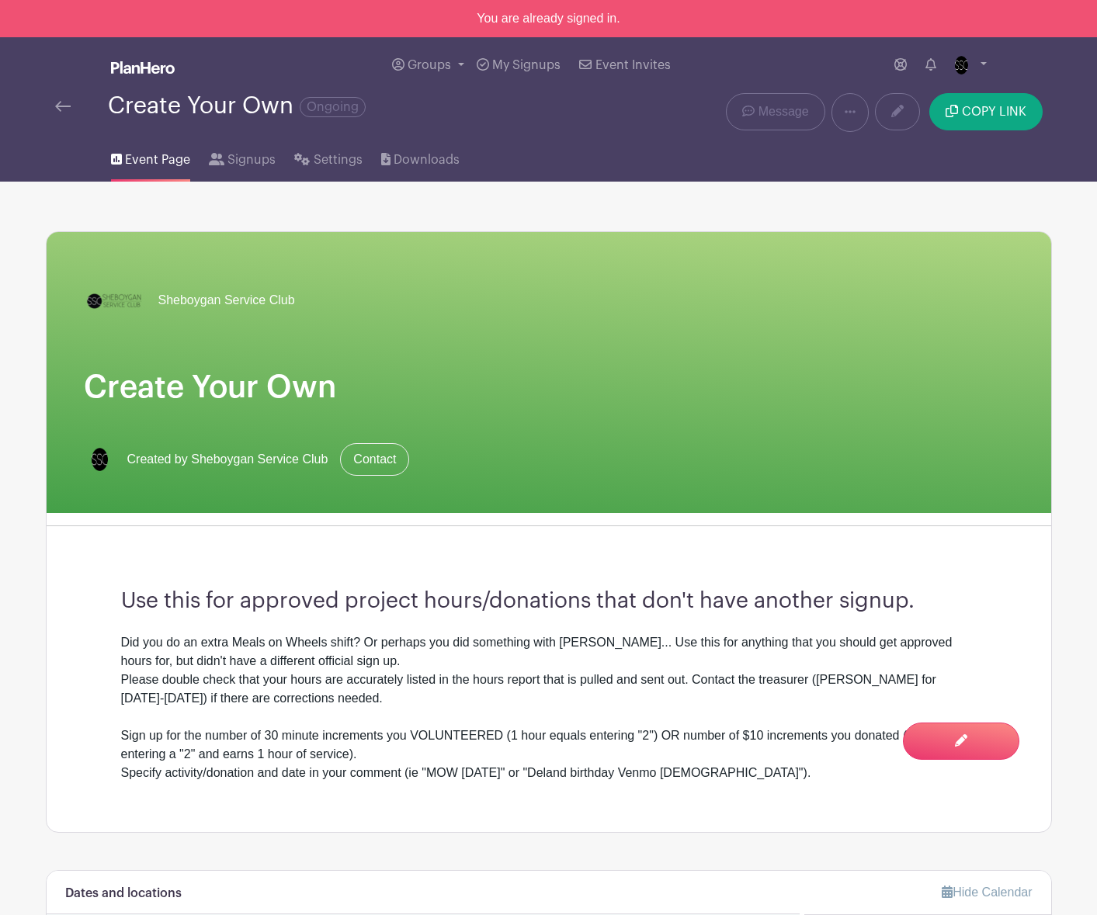
click at [65, 108] on img at bounding box center [63, 106] width 16 height 11
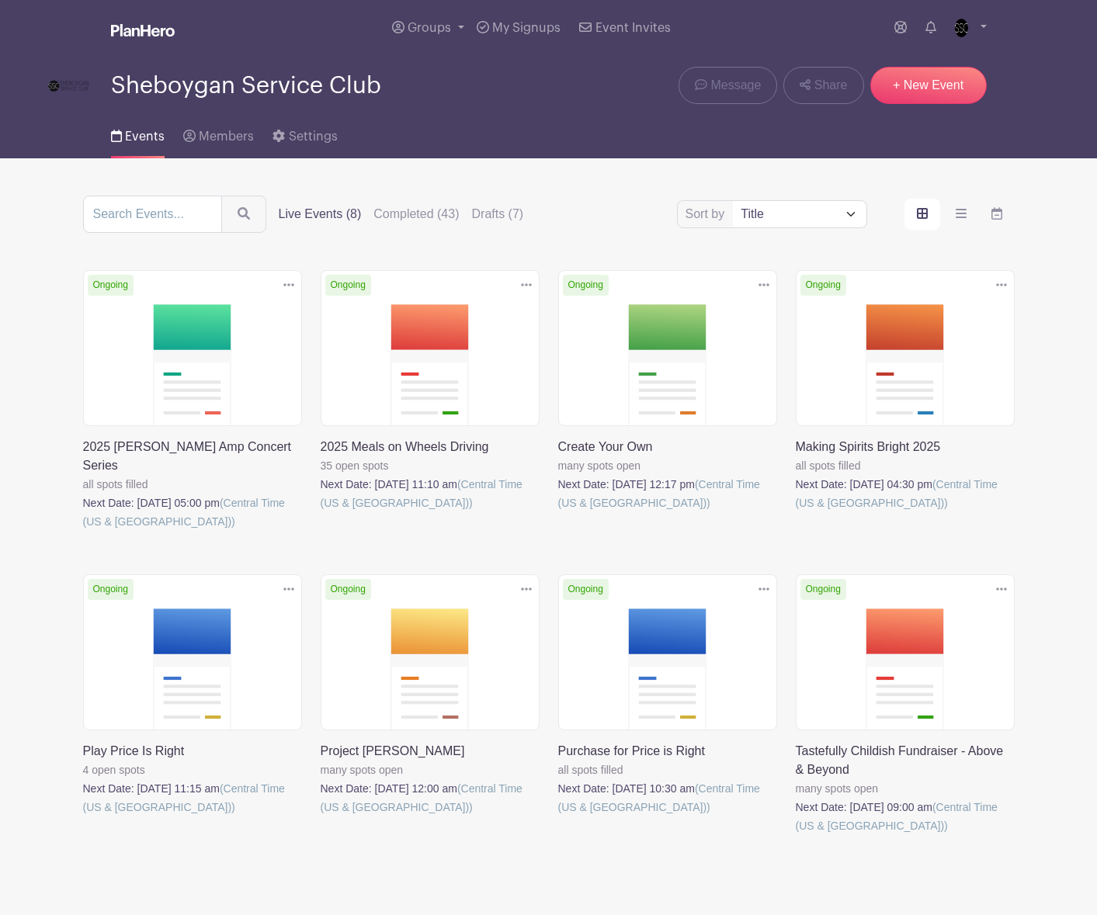
click at [83, 531] on link at bounding box center [83, 531] width 0 height 0
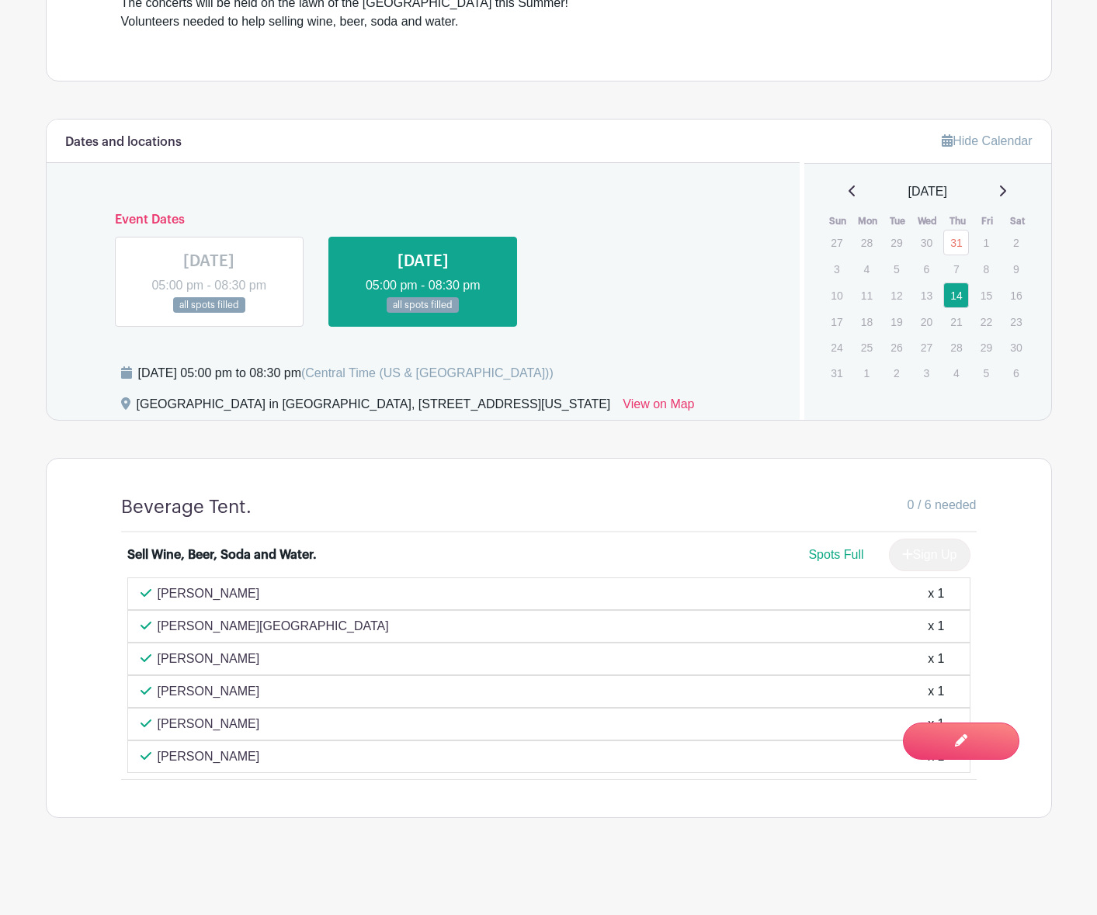
scroll to position [651, 0]
click at [962, 740] on div "Lauren Schmitt x 1" at bounding box center [548, 756] width 843 height 33
click at [954, 708] on div "Jessica Schmitt-Reynolds x 1" at bounding box center [548, 724] width 843 height 33
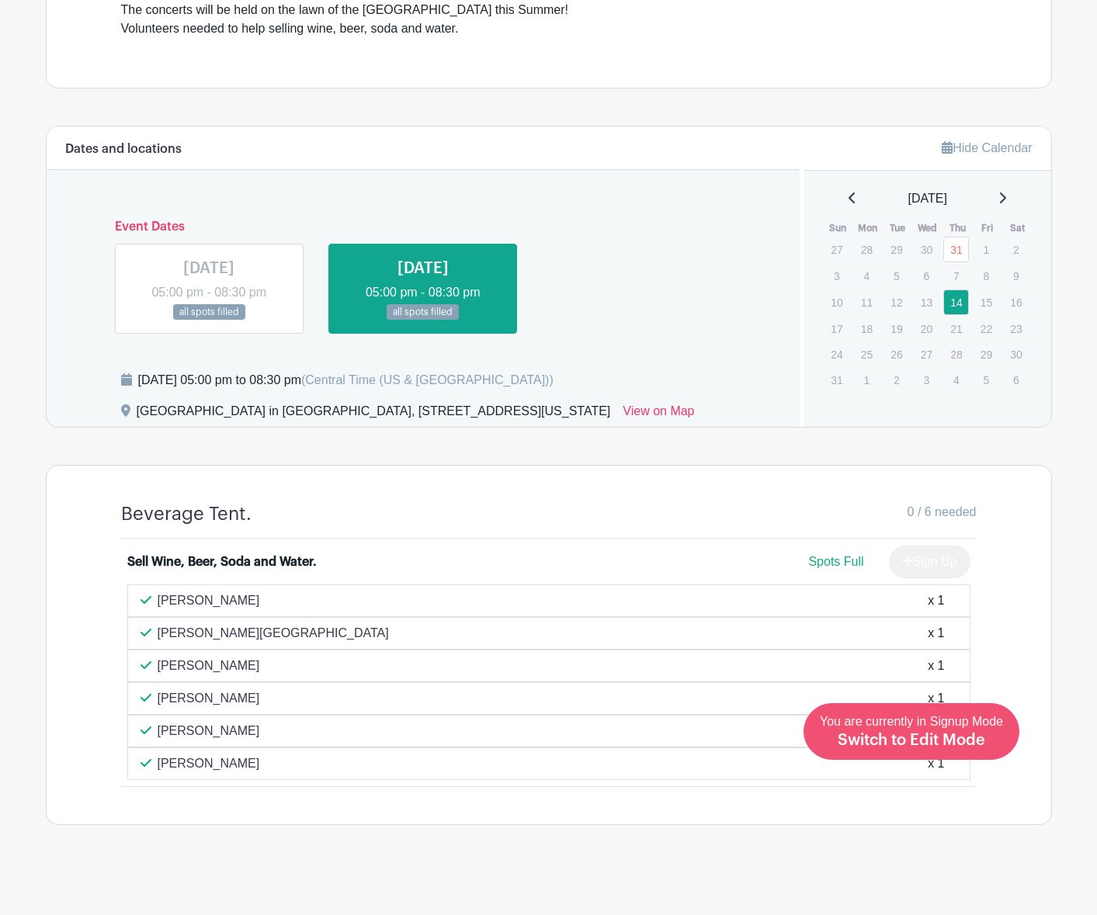
scroll to position [607, 0]
click at [921, 738] on span "Switch to Edit Mode" at bounding box center [910, 741] width 147 height 16
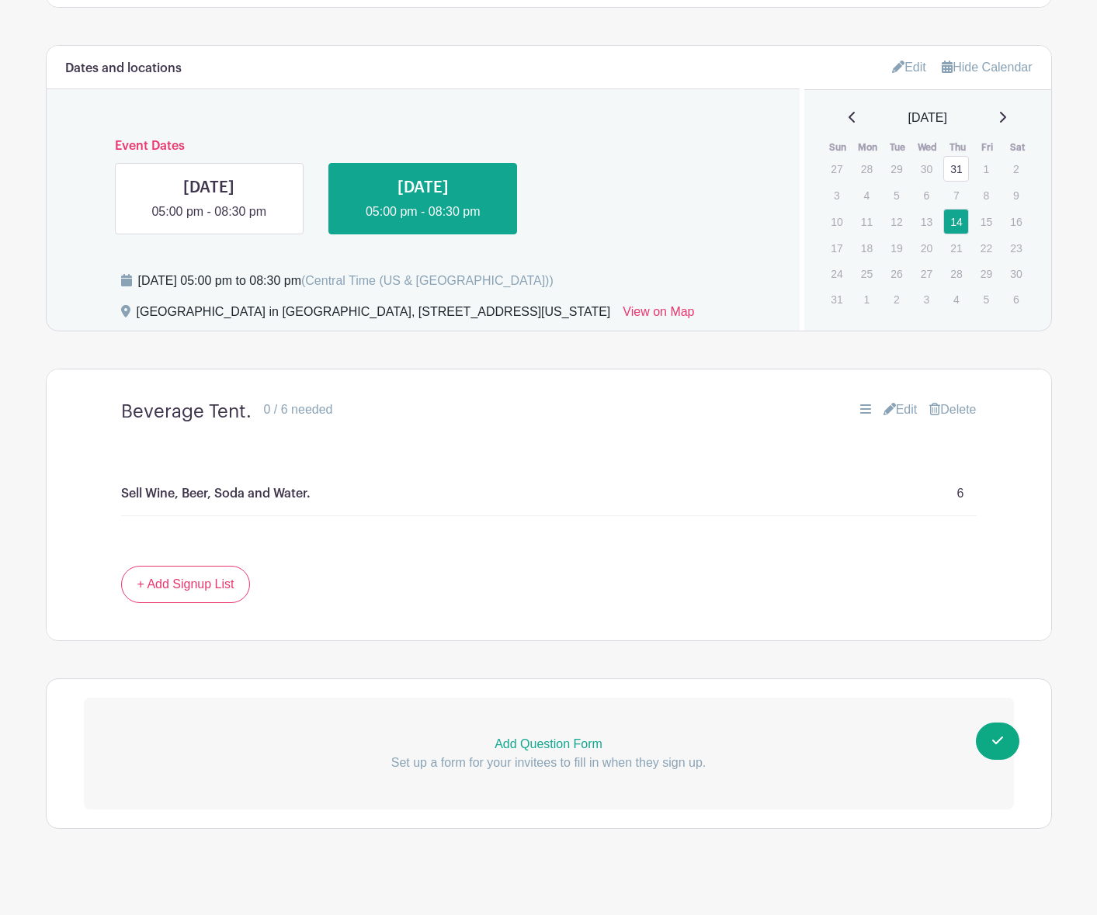
scroll to position [723, 0]
click at [892, 401] on link "Edit" at bounding box center [900, 410] width 34 height 19
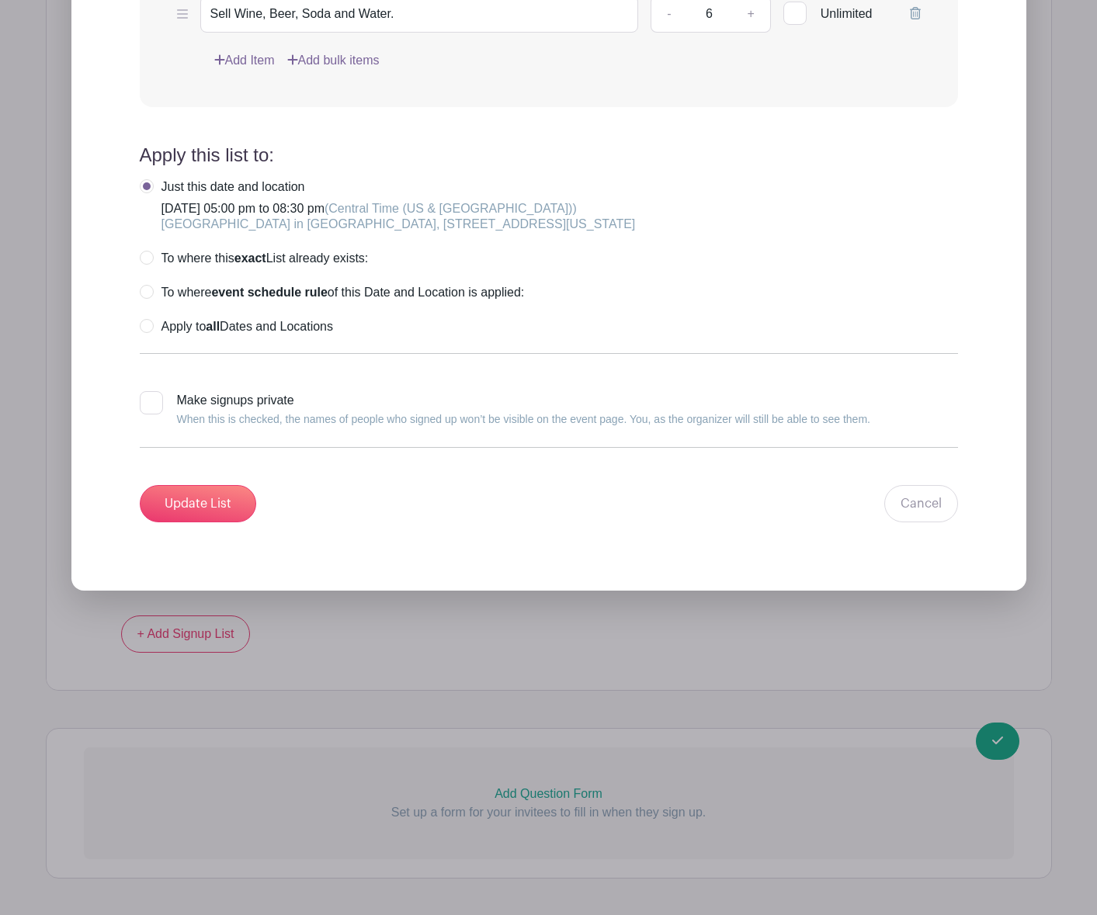
scroll to position [1500, 0]
click at [916, 491] on link "Cancel" at bounding box center [921, 503] width 74 height 37
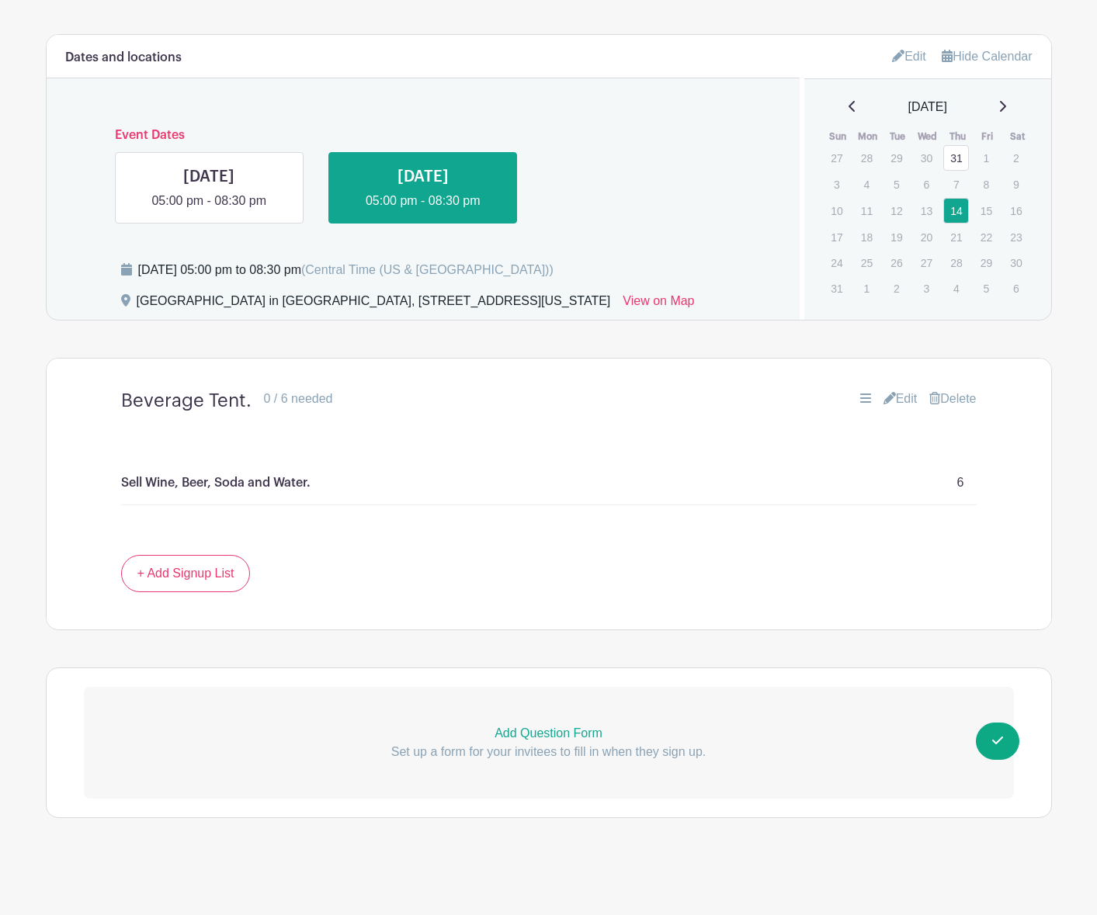
scroll to position [723, 0]
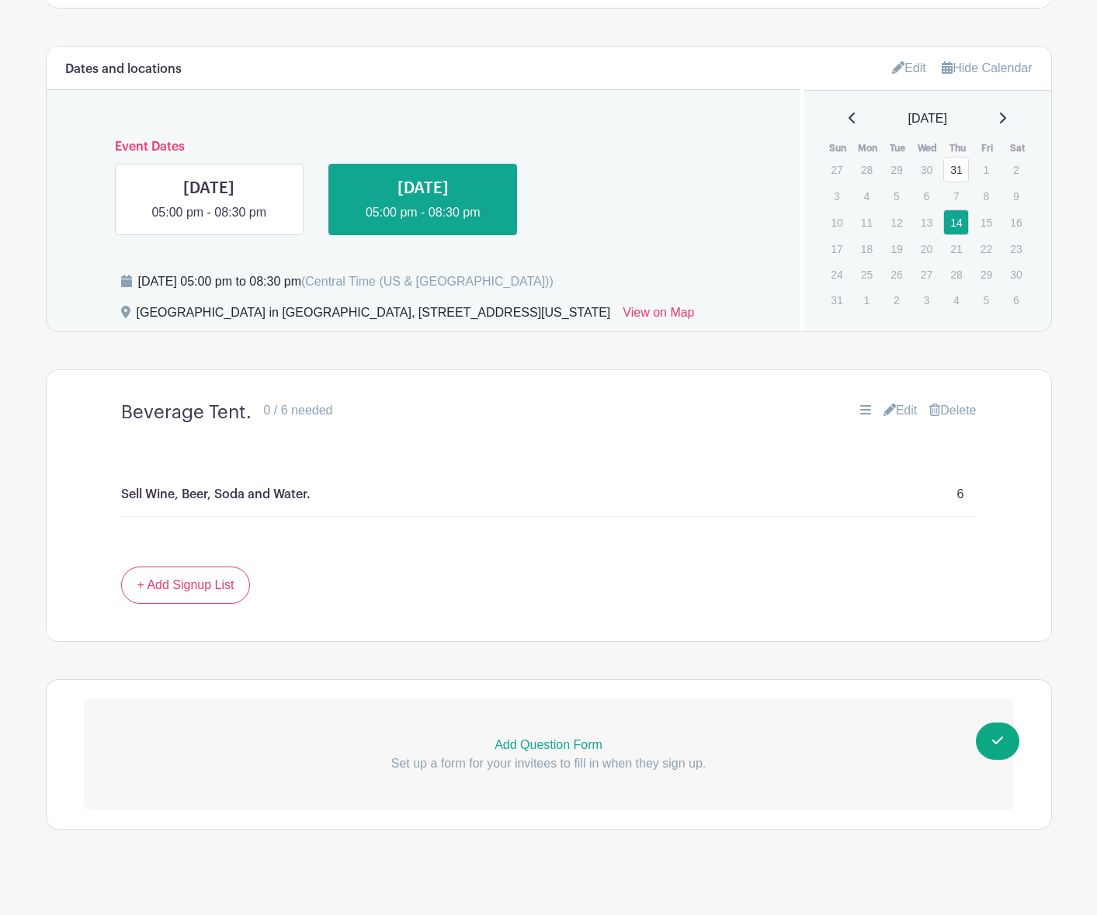
click at [860, 404] on icon at bounding box center [865, 410] width 11 height 12
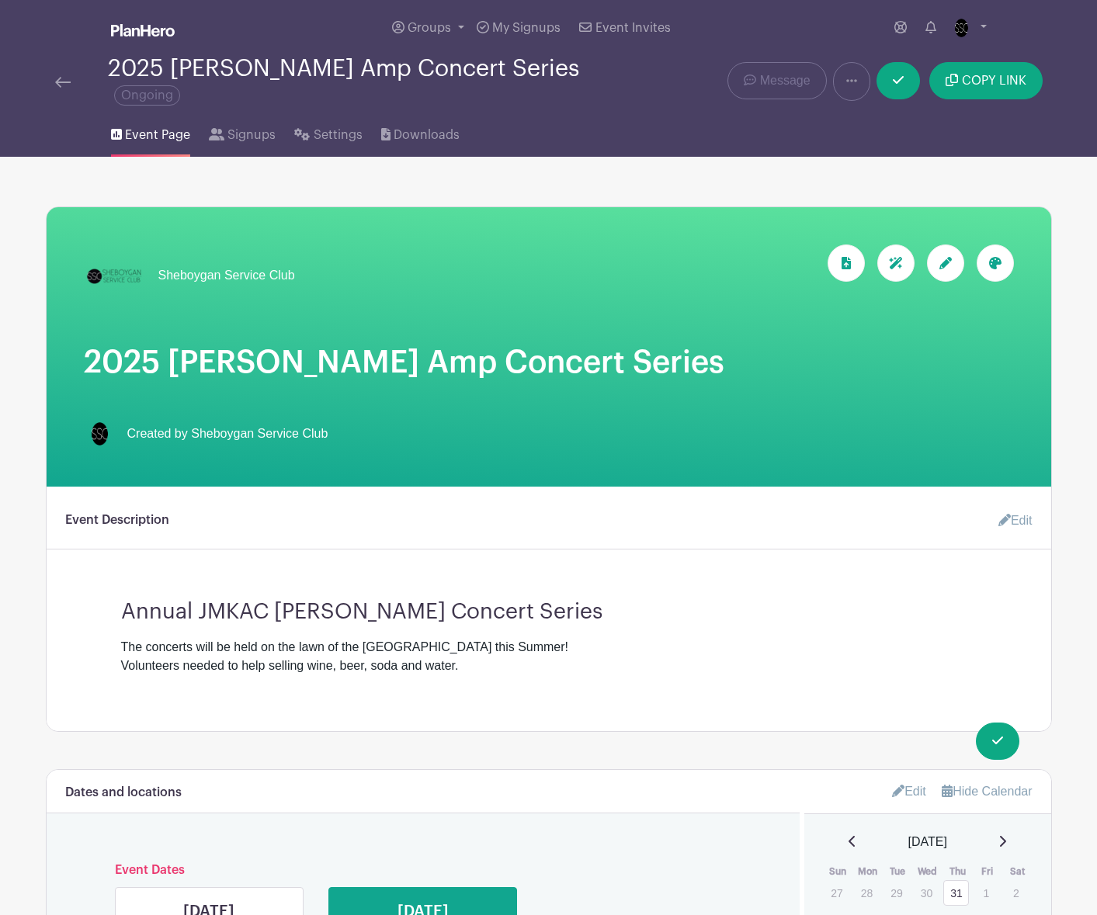
scroll to position [0, 0]
click at [61, 77] on img at bounding box center [63, 82] width 16 height 11
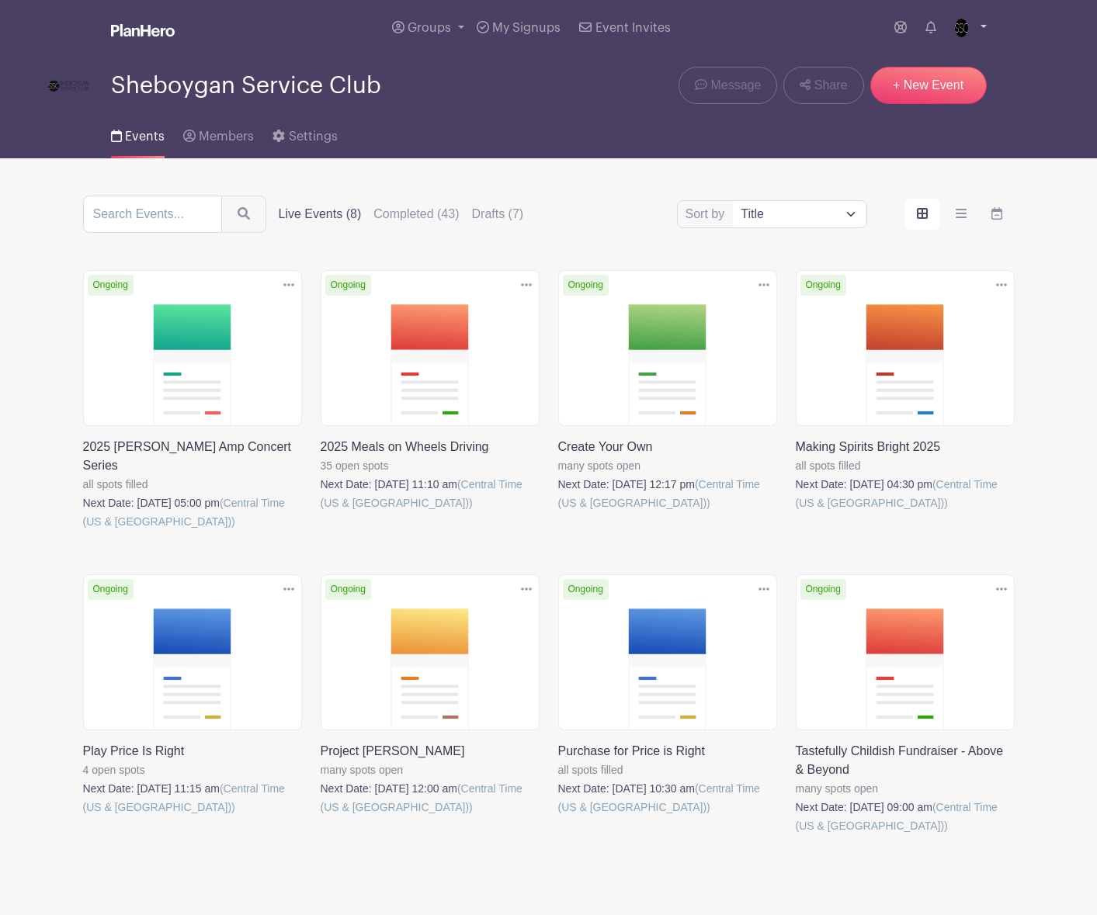
click at [978, 26] on link at bounding box center [967, 28] width 38 height 25
click at [901, 105] on link "Logout" at bounding box center [924, 102] width 123 height 25
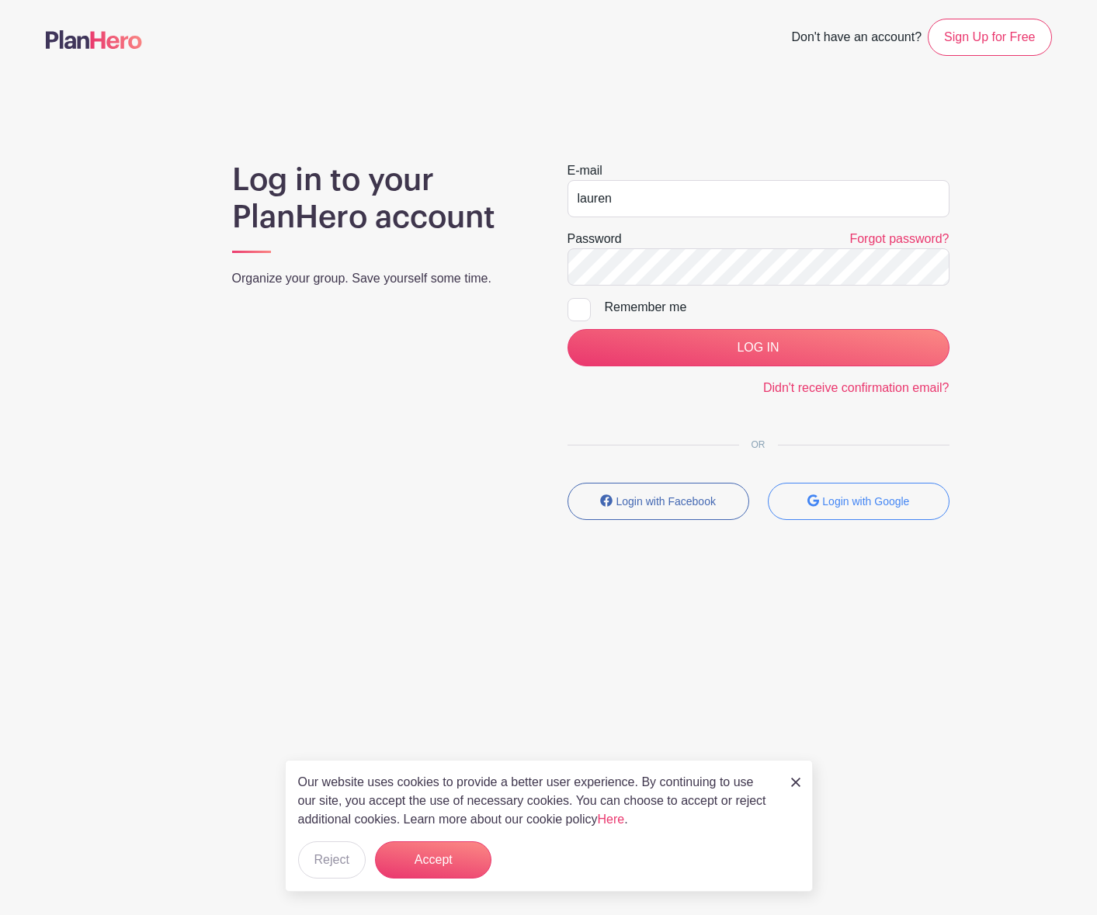
type input "[EMAIL_ADDRESS][DOMAIN_NAME]"
click at [750, 337] on input "LOG IN" at bounding box center [758, 347] width 382 height 37
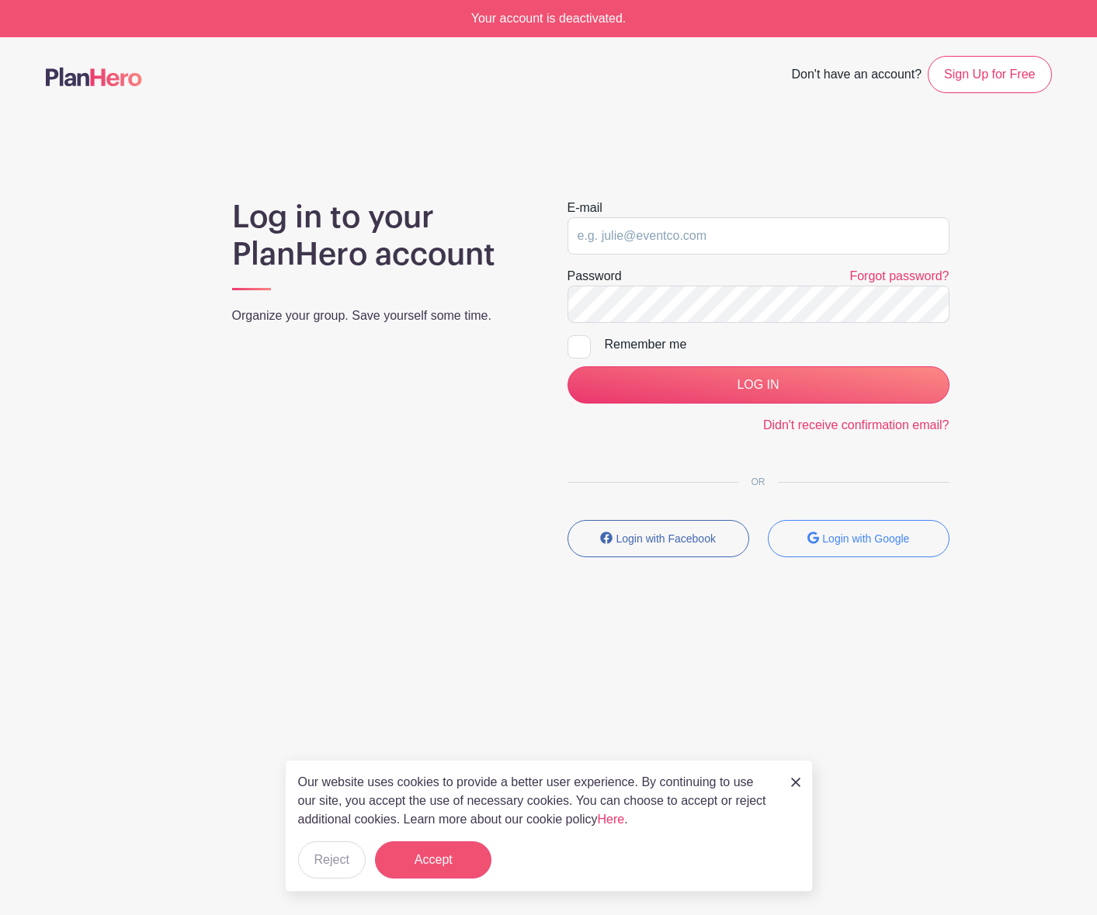
click at [434, 863] on button "Accept" at bounding box center [433, 859] width 116 height 37
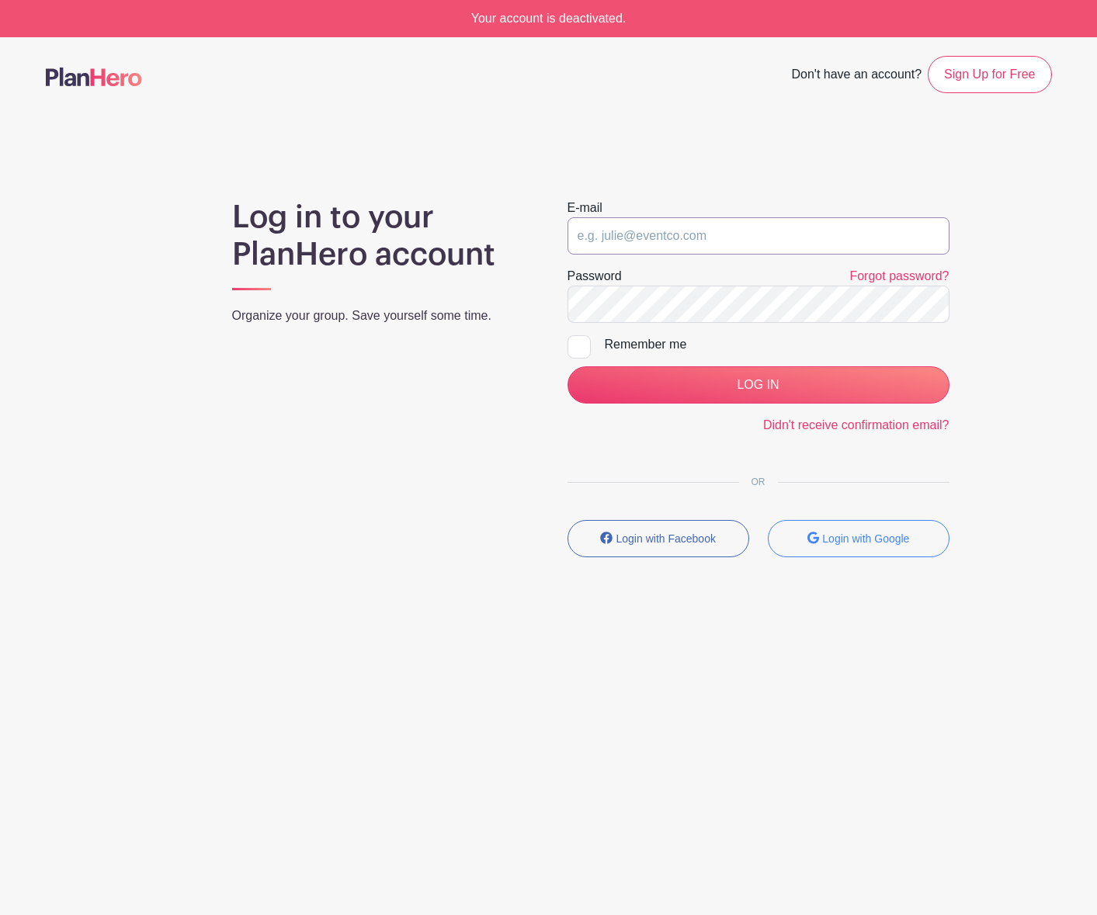
click at [647, 241] on input "email" at bounding box center [758, 235] width 382 height 37
type input "[EMAIL_ADDRESS][DOMAIN_NAME]"
click at [580, 348] on div at bounding box center [578, 346] width 23 height 23
click at [577, 345] on input "Remember me" at bounding box center [572, 340] width 10 height 10
checkbox input "true"
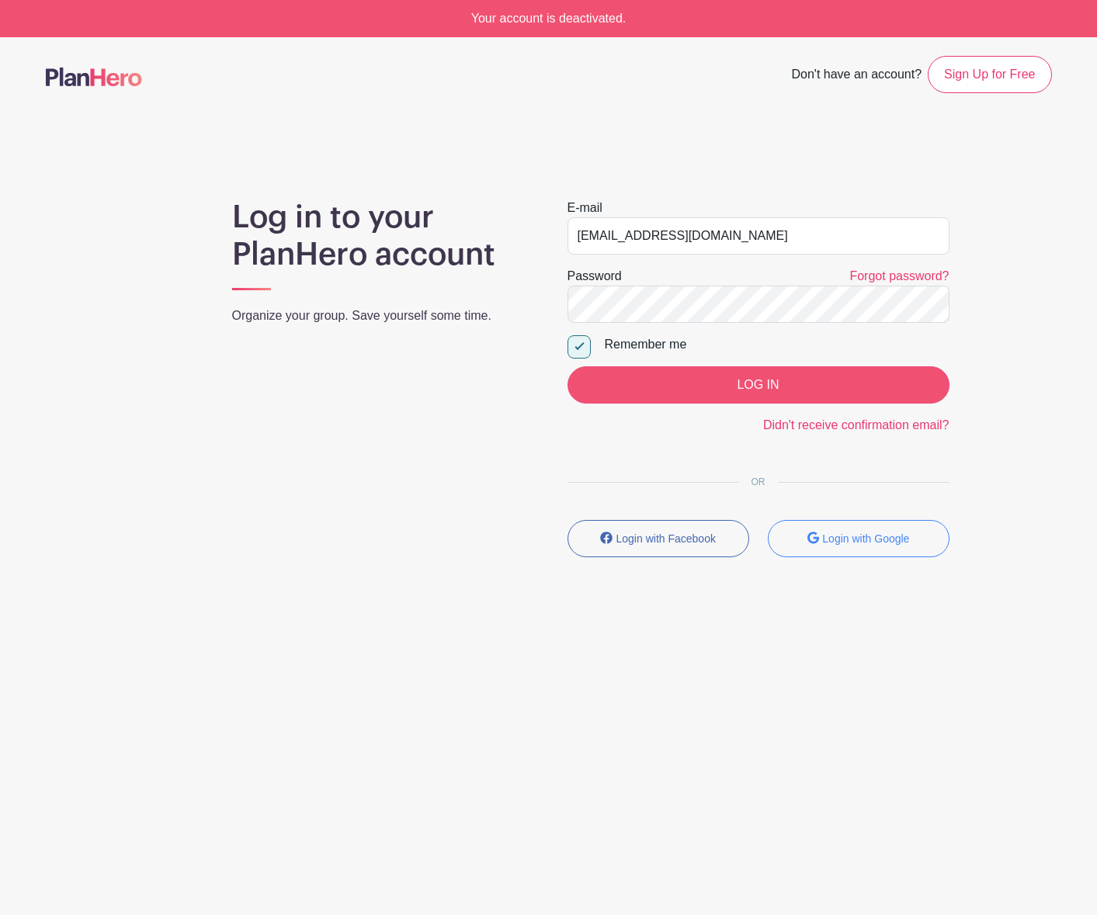
click at [709, 383] on input "LOG IN" at bounding box center [758, 384] width 382 height 37
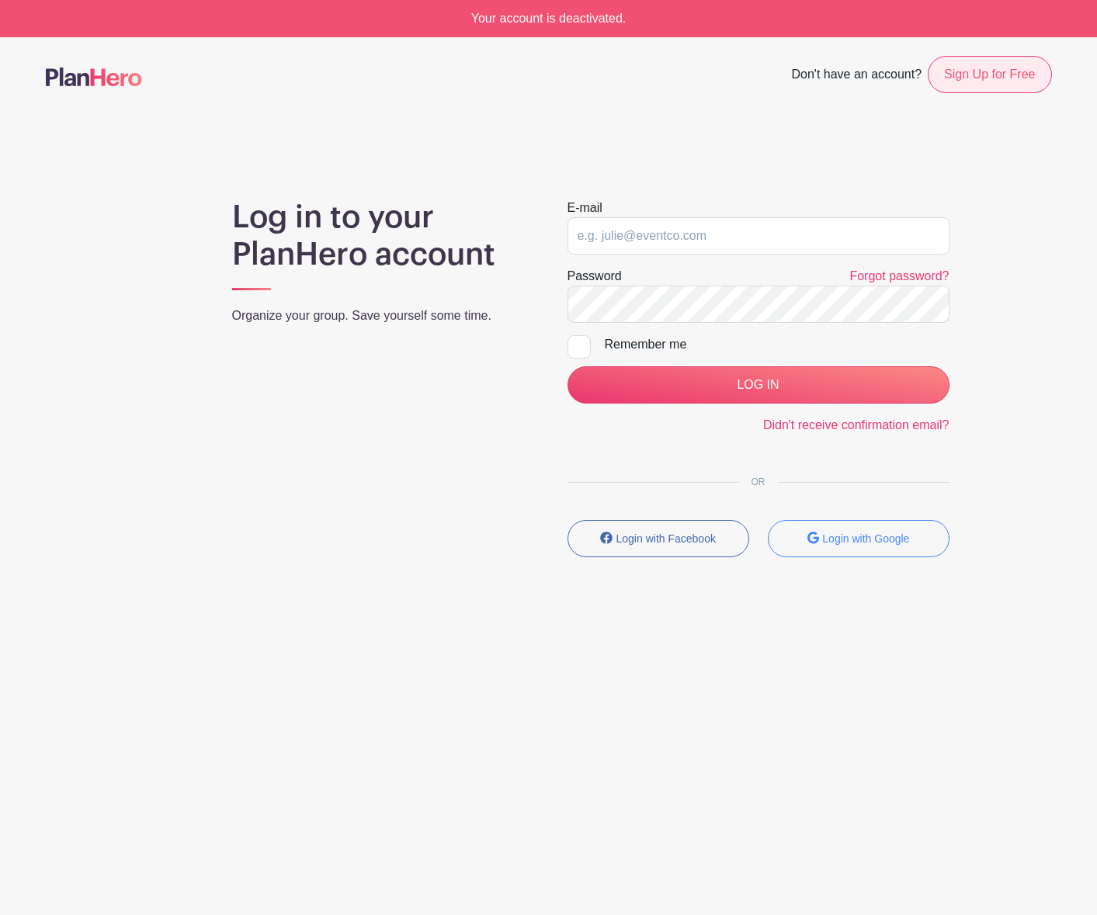
click at [993, 76] on link "Sign Up for Free" at bounding box center [988, 74] width 123 height 37
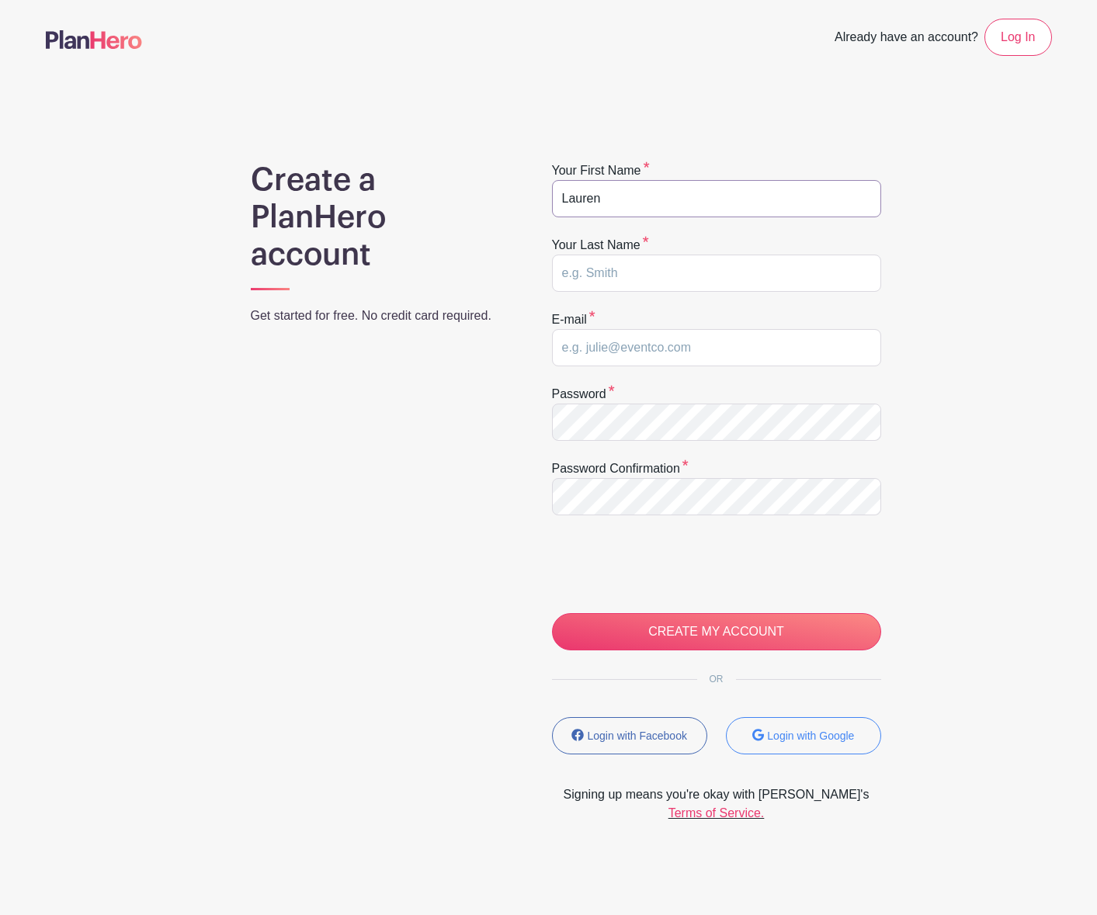
type input "Lauren"
type input "[PERSON_NAME]"
type input "la"
type input "[EMAIL_ADDRESS][DOMAIN_NAME]"
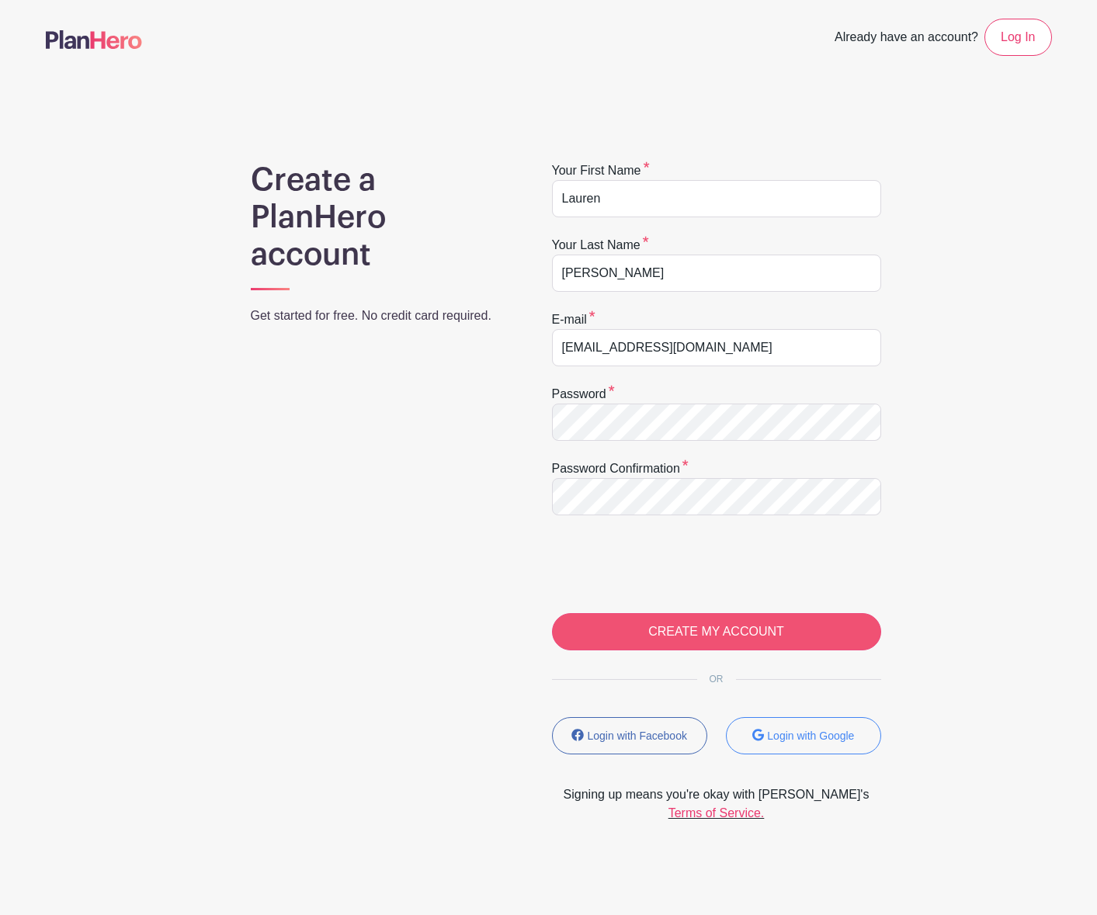
click at [710, 632] on input "CREATE MY ACCOUNT" at bounding box center [716, 631] width 329 height 37
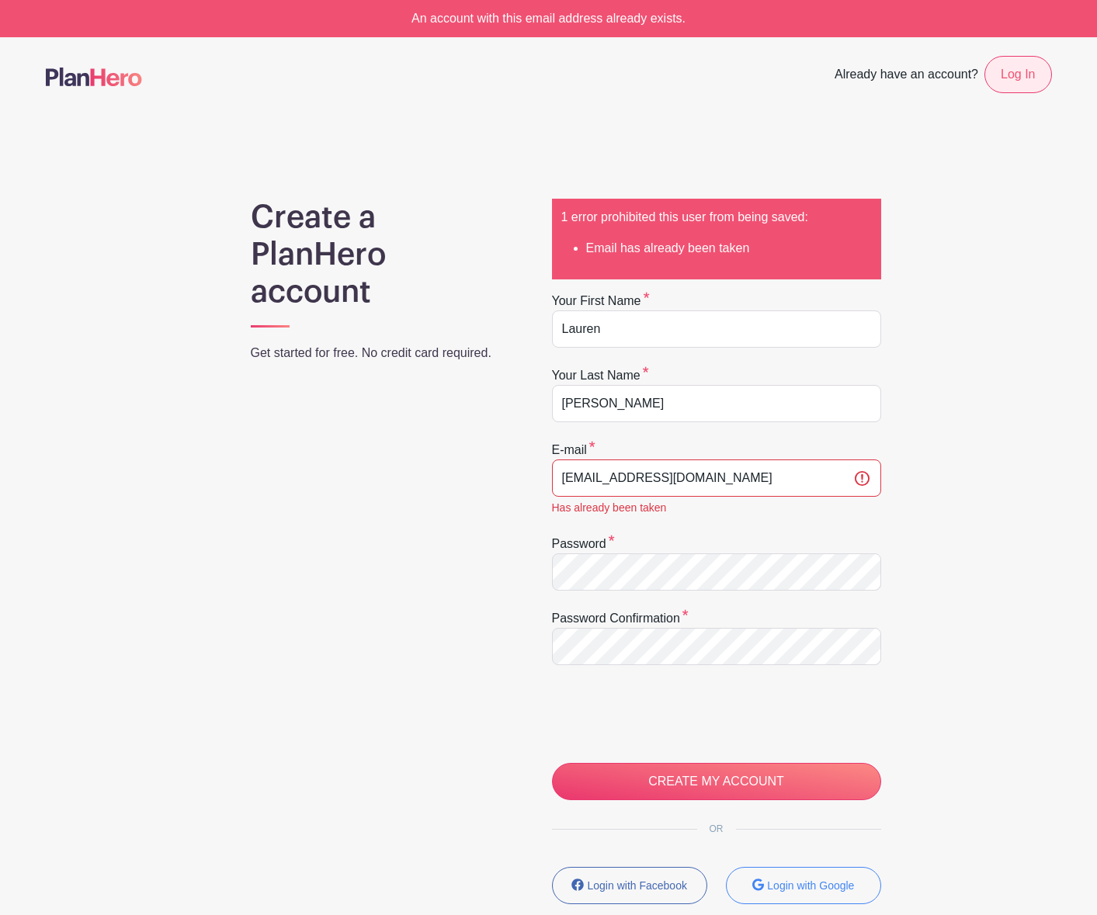
click at [1017, 73] on link "Log In" at bounding box center [1017, 74] width 67 height 37
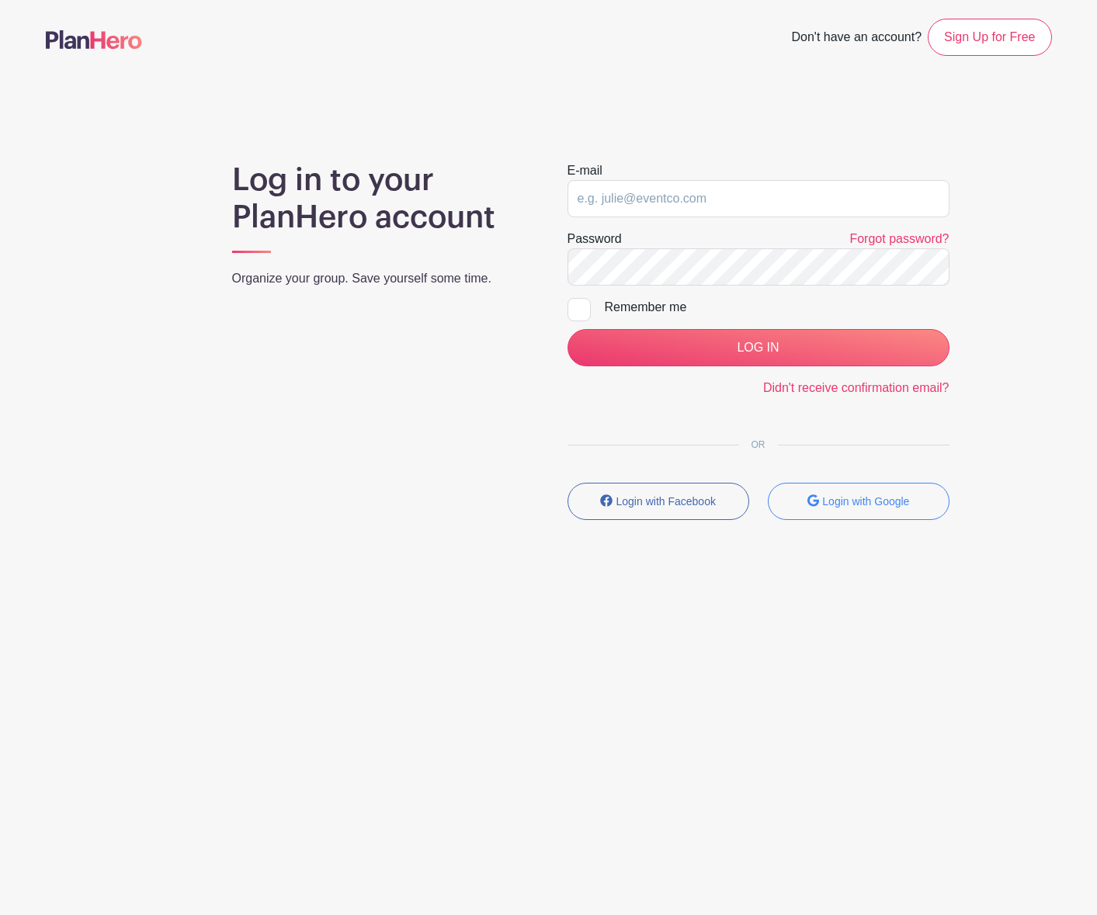
click at [76, 40] on img at bounding box center [94, 39] width 96 height 19
click at [71, 41] on img at bounding box center [94, 39] width 96 height 19
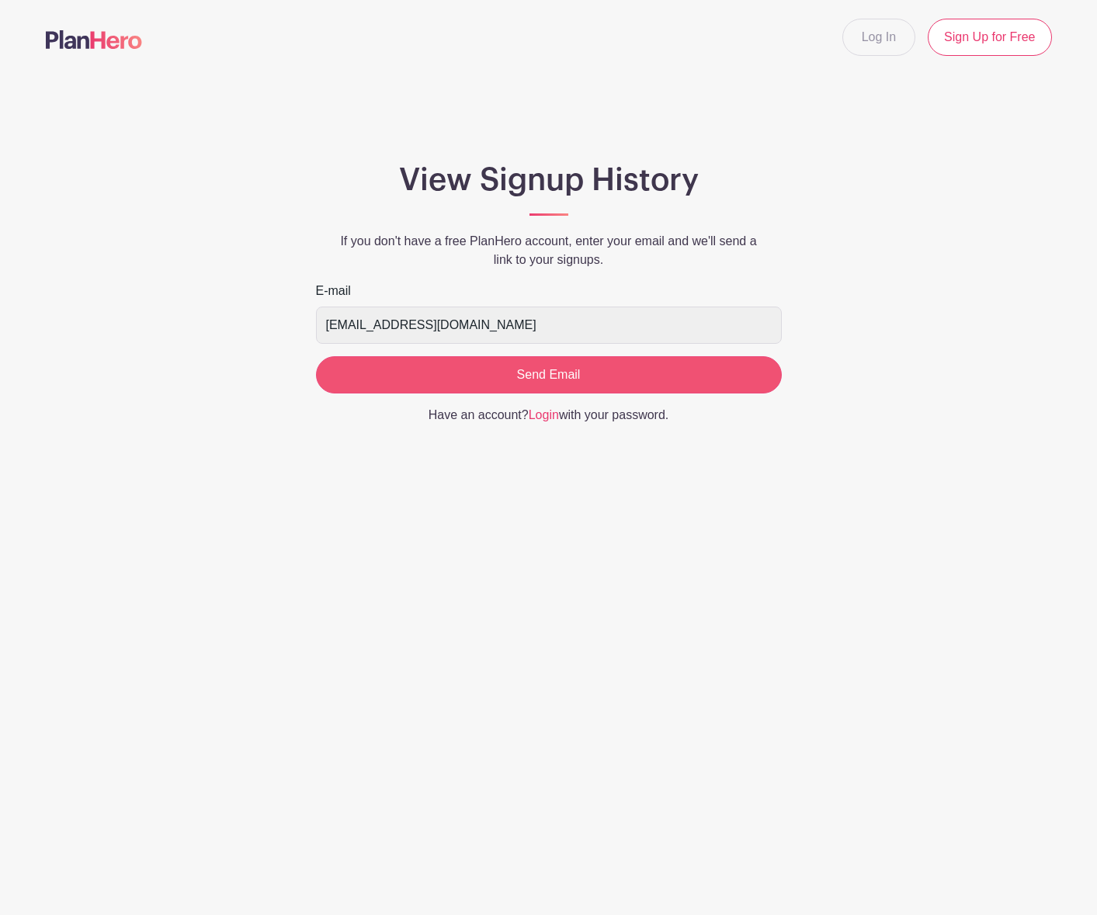
click at [528, 374] on input "Send Email" at bounding box center [549, 374] width 466 height 37
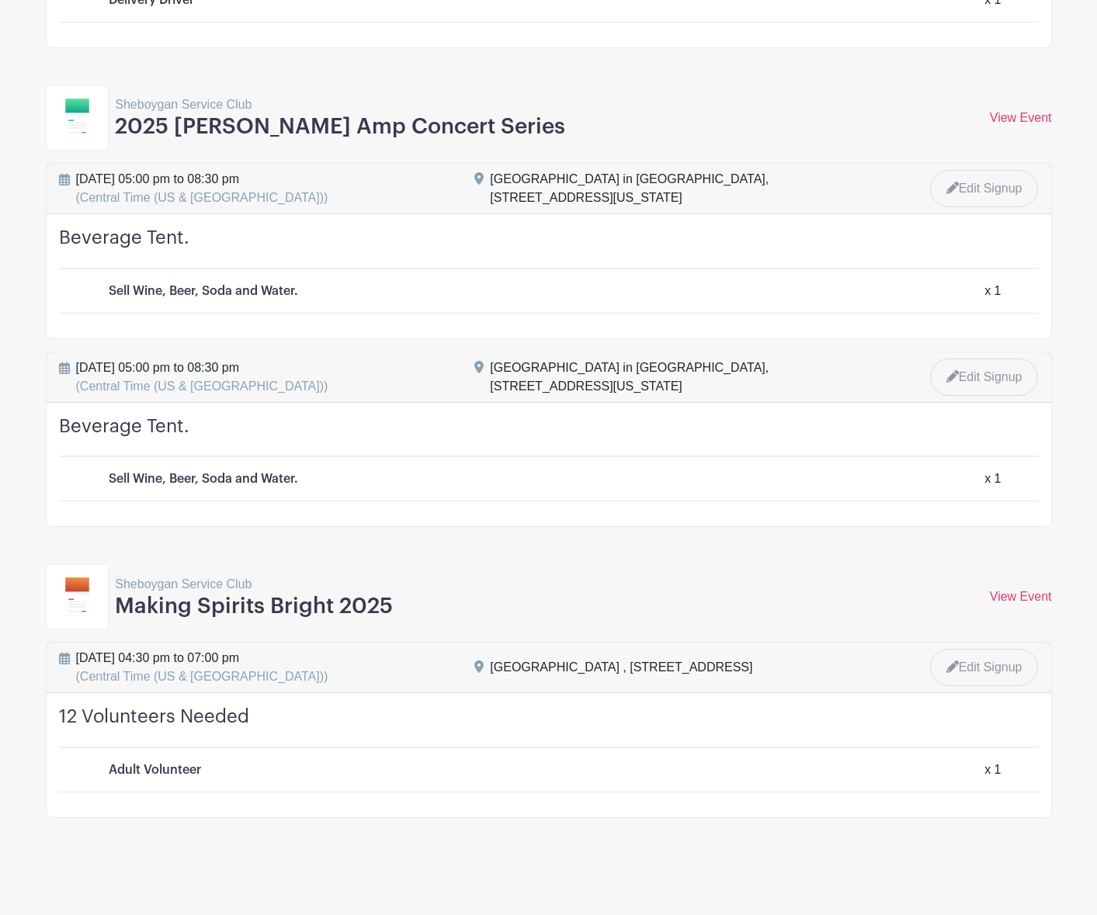
scroll to position [3837, 0]
click at [977, 192] on link "Edit Signup" at bounding box center [984, 188] width 109 height 37
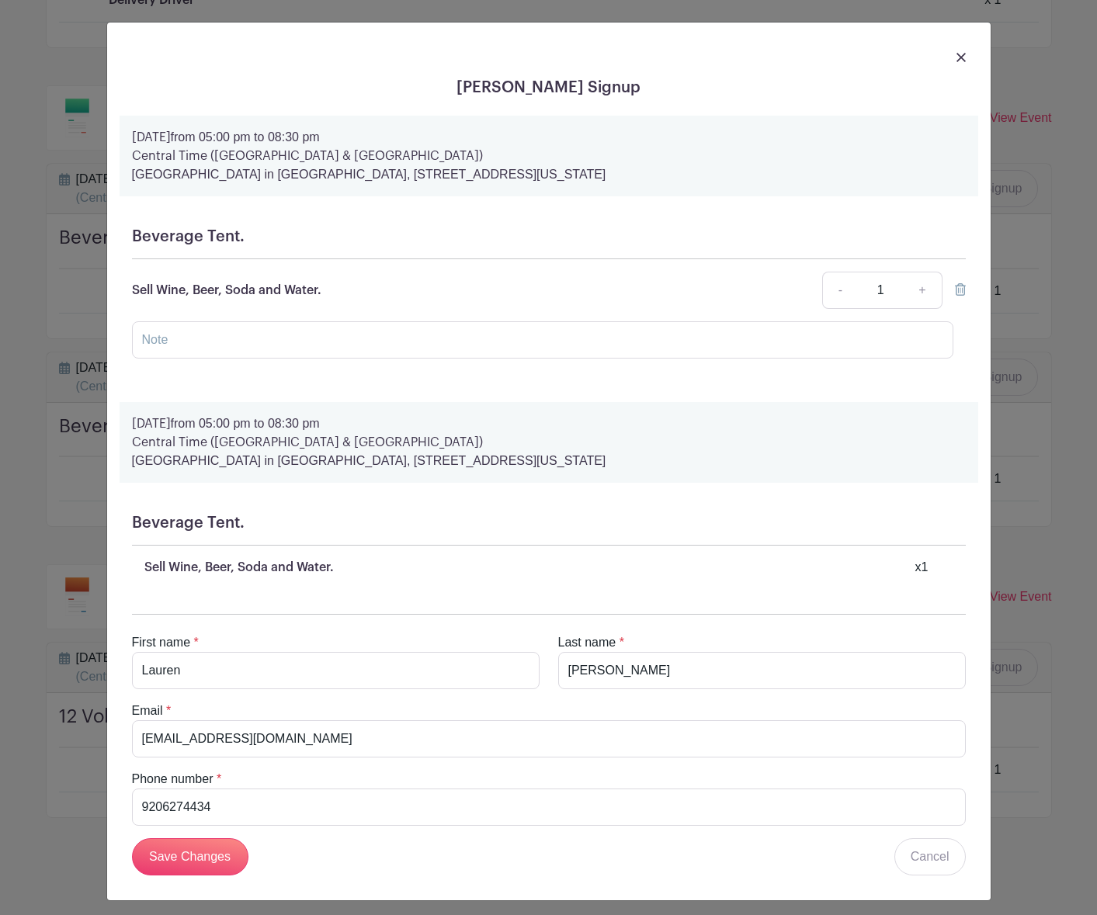
click at [958, 289] on icon at bounding box center [960, 289] width 11 height 12
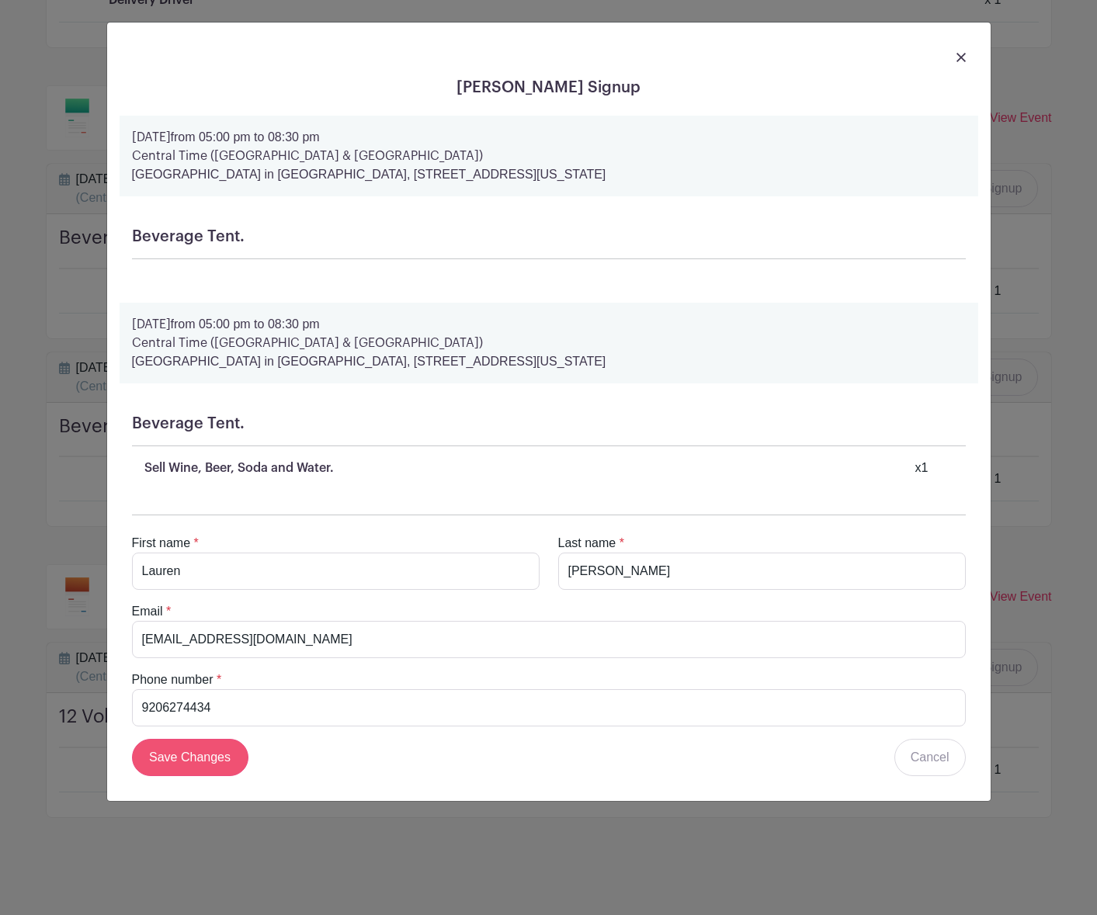
click at [178, 757] on input "Save Changes" at bounding box center [190, 757] width 116 height 37
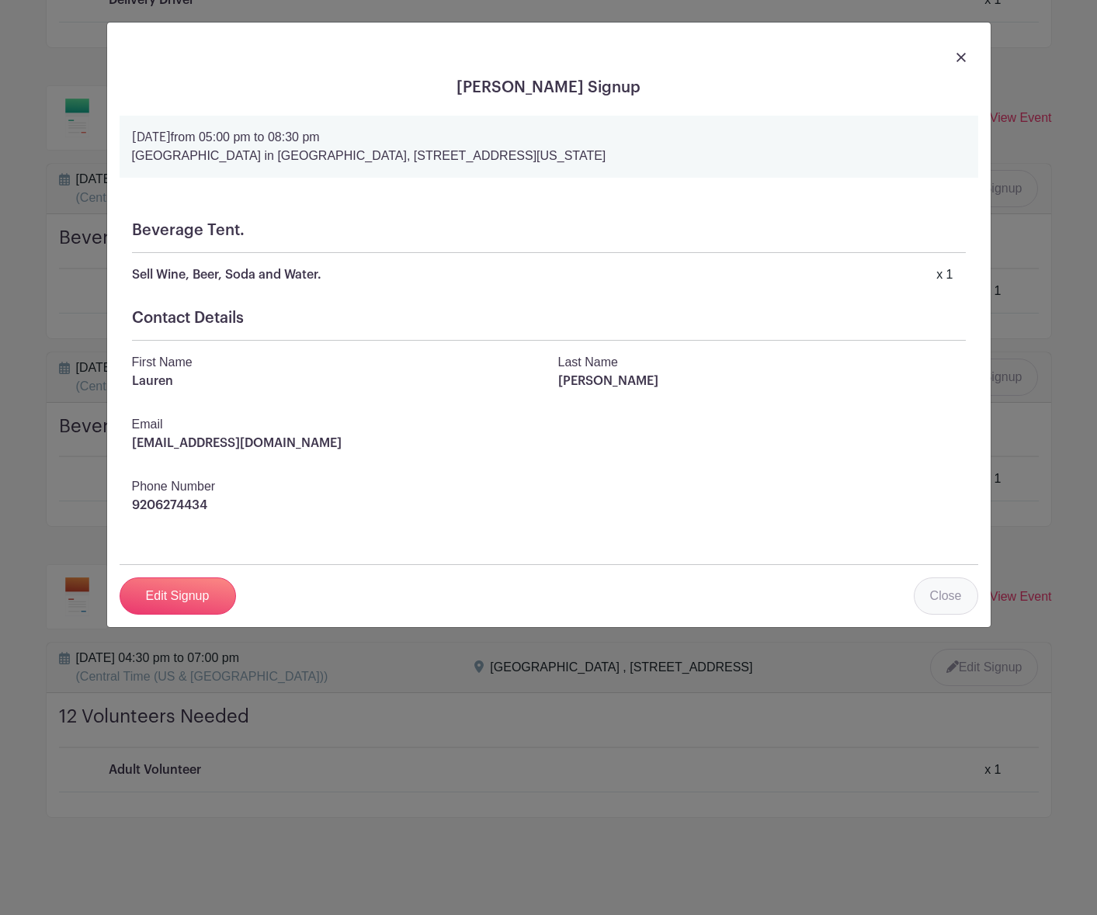
click at [939, 602] on link "Close" at bounding box center [945, 595] width 64 height 37
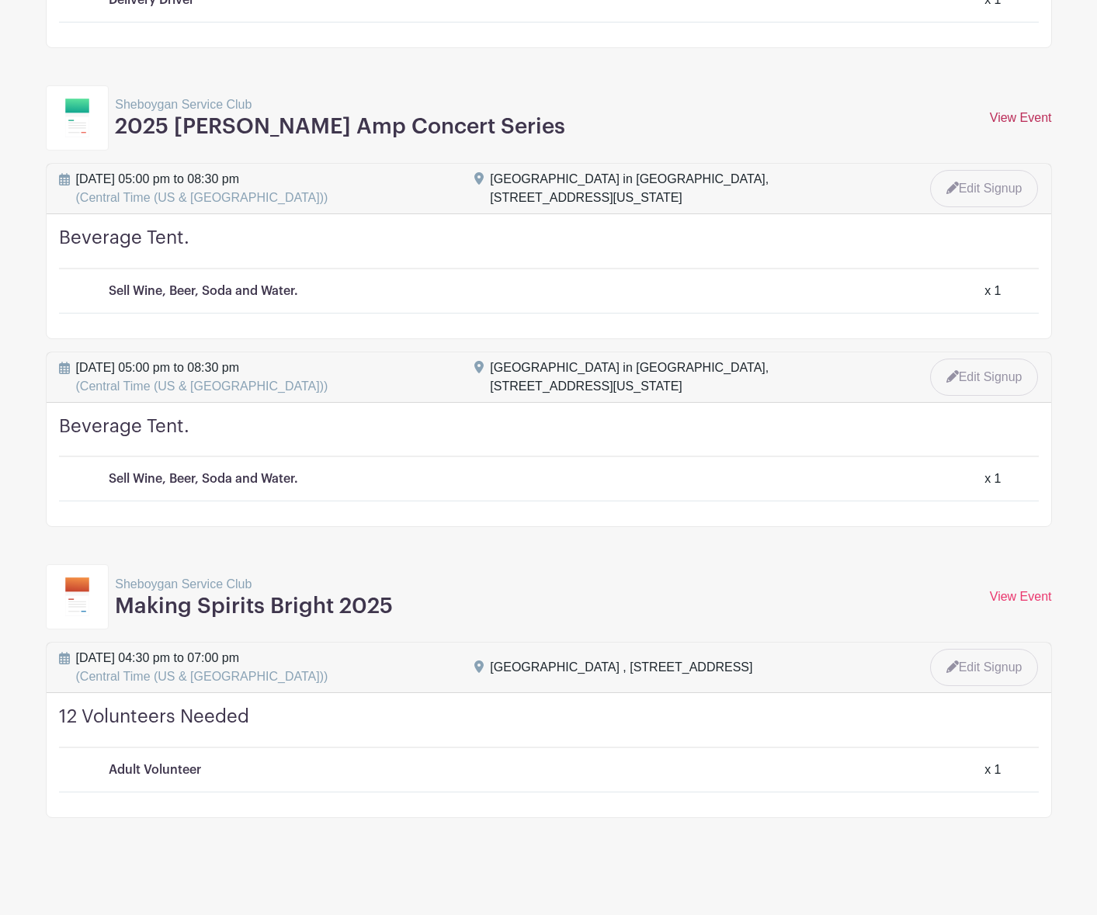
click at [1028, 123] on link "View Event" at bounding box center [1020, 117] width 62 height 13
